Goal: Use online tool/utility: Utilize a website feature to perform a specific function

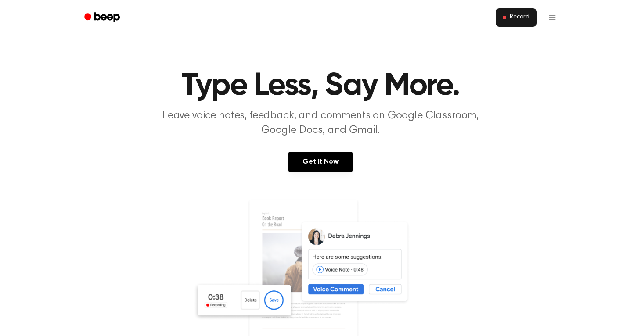
click at [534, 18] on button "Record" at bounding box center [516, 17] width 41 height 18
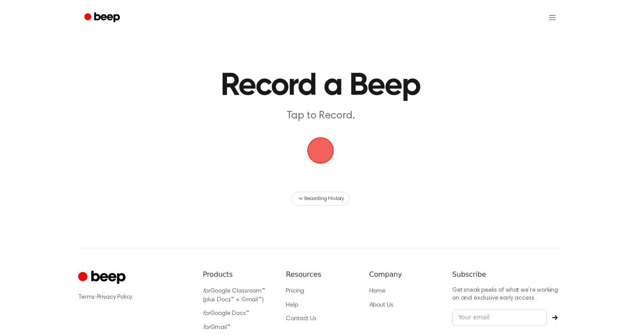
click at [319, 164] on span "button" at bounding box center [321, 151] width 30 height 30
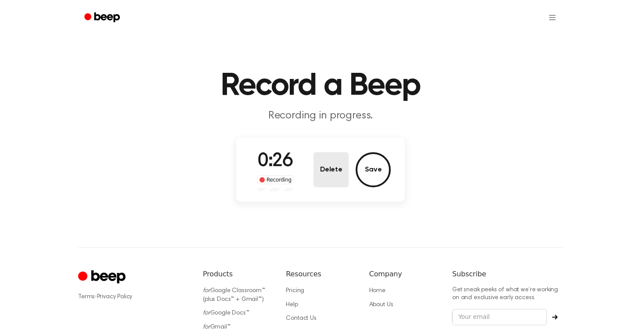
click at [322, 179] on button "Delete" at bounding box center [331, 169] width 35 height 35
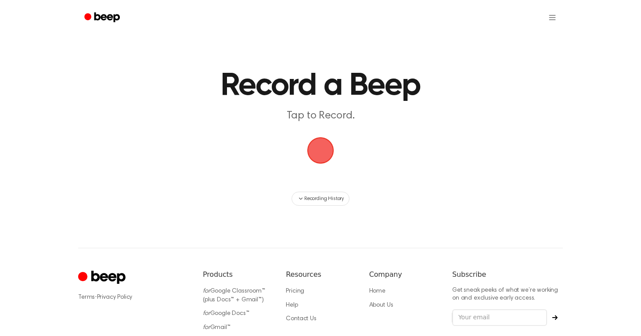
click at [314, 161] on span "button" at bounding box center [321, 151] width 29 height 29
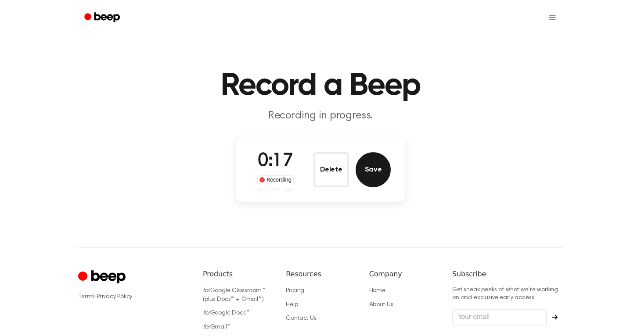
click at [377, 167] on button "Save" at bounding box center [373, 169] width 35 height 35
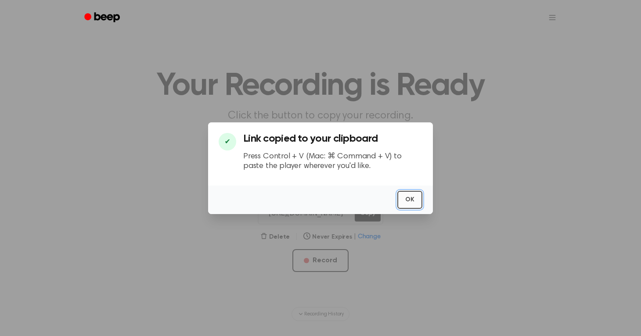
click at [407, 191] on button "OK" at bounding box center [410, 200] width 25 height 18
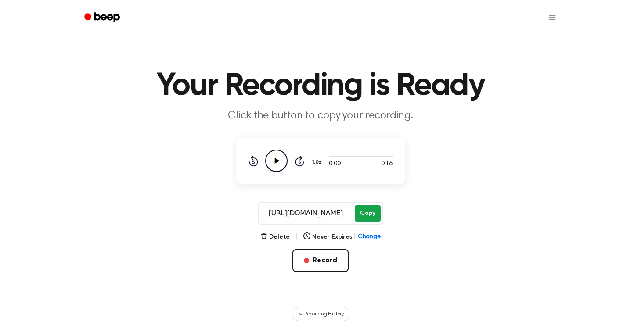
click at [367, 216] on button "Copy" at bounding box center [368, 214] width 26 height 16
click at [280, 162] on icon "Play Audio" at bounding box center [276, 161] width 22 height 22
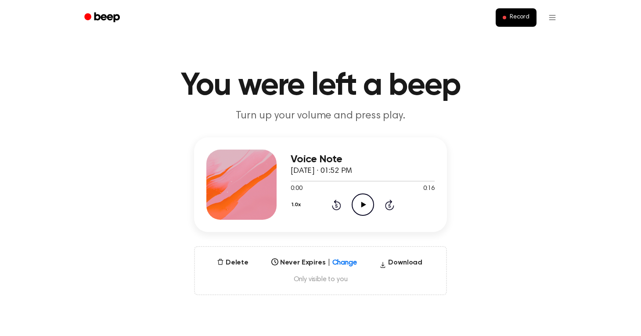
click at [357, 211] on icon "Play Audio" at bounding box center [363, 205] width 22 height 22
click at [369, 213] on circle at bounding box center [363, 205] width 22 height 22
click at [360, 209] on icon "Pause Audio" at bounding box center [363, 205] width 22 height 22
